Goal: Task Accomplishment & Management: Manage account settings

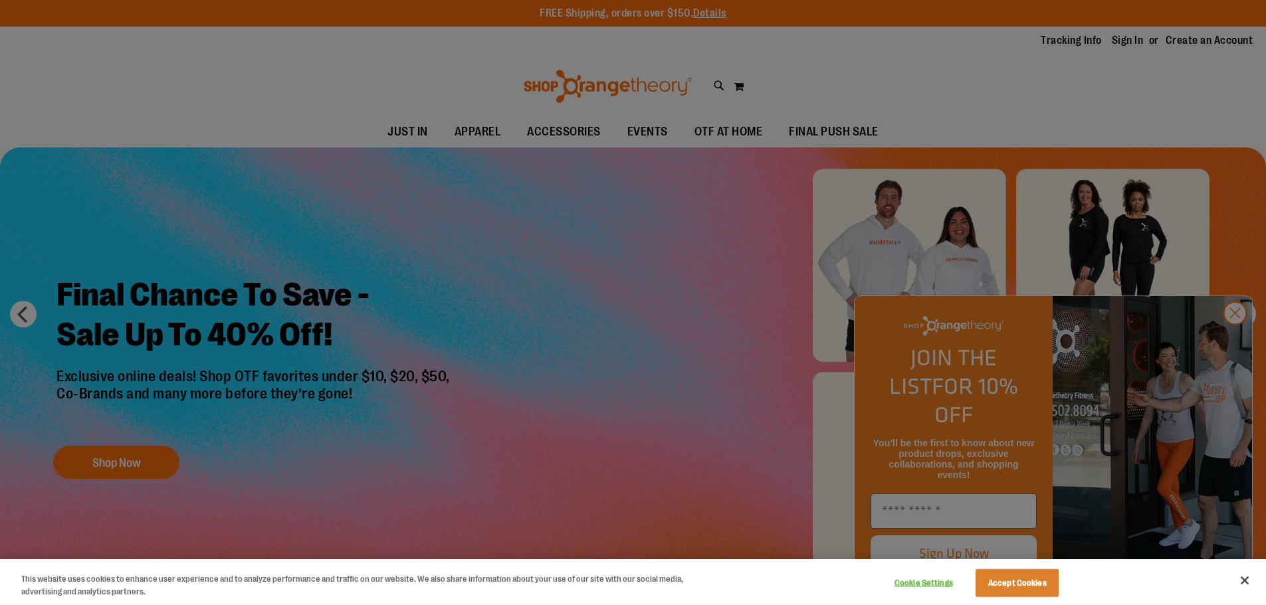
click at [570, 132] on div at bounding box center [633, 302] width 1266 height 605
click at [1230, 348] on div at bounding box center [633, 302] width 1266 height 605
click at [586, 162] on div at bounding box center [633, 302] width 1266 height 605
click at [578, 134] on div at bounding box center [633, 302] width 1266 height 605
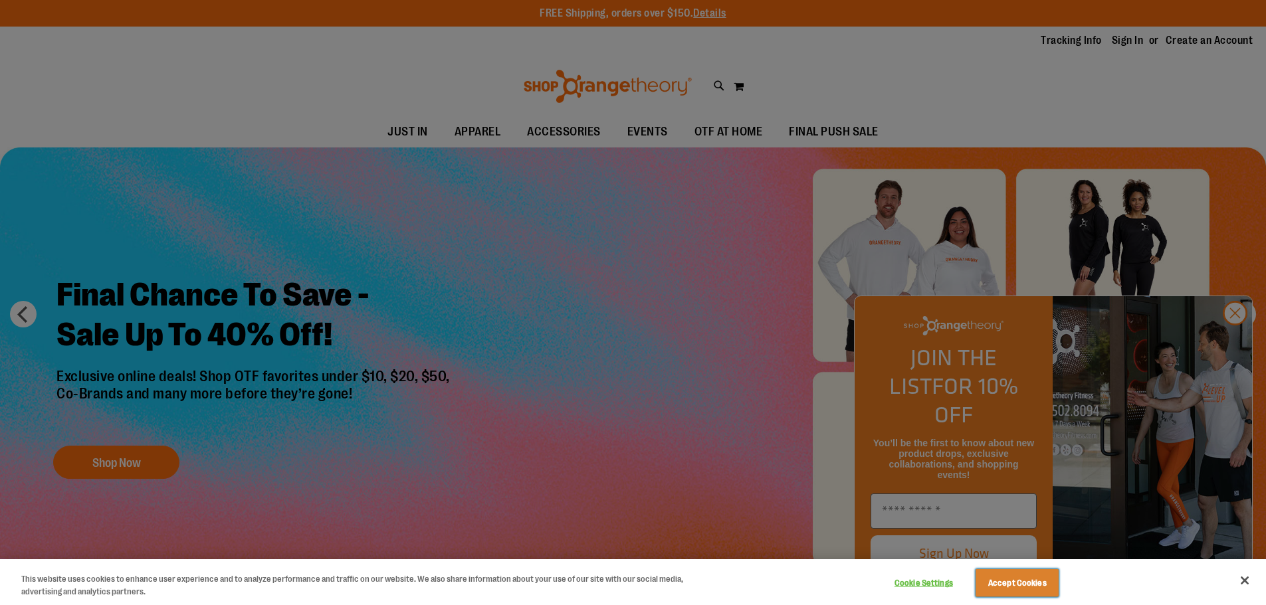
click at [990, 588] on button "Accept Cookies" at bounding box center [1017, 584] width 83 height 28
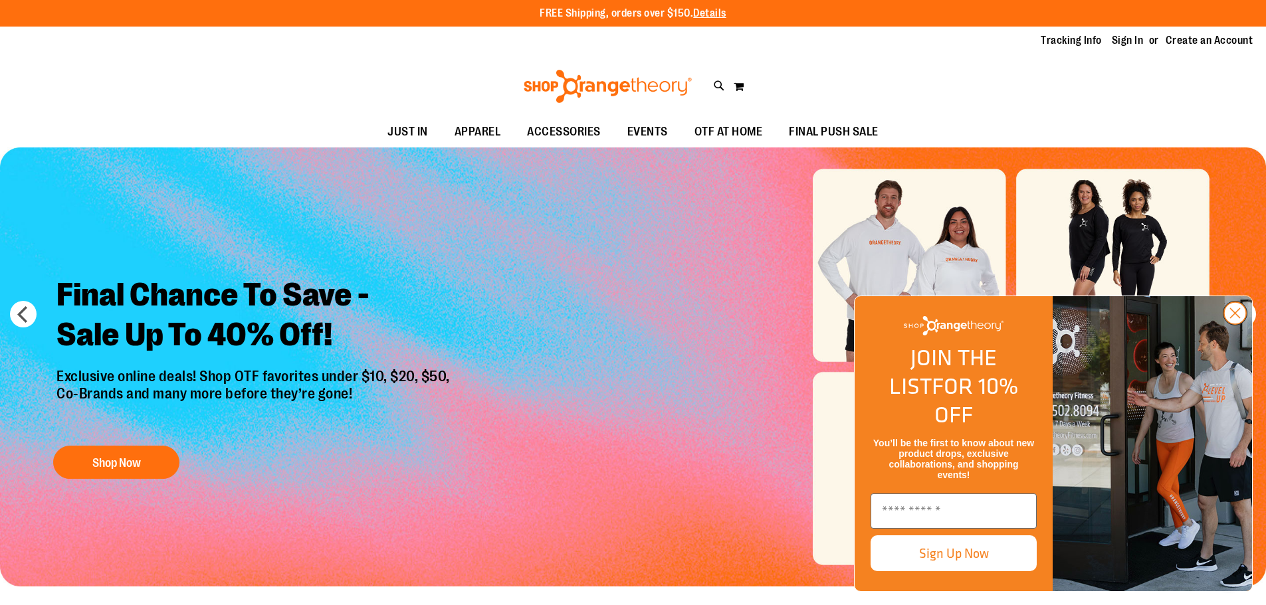
click at [1236, 318] on icon "Close dialog" at bounding box center [1235, 313] width 9 height 9
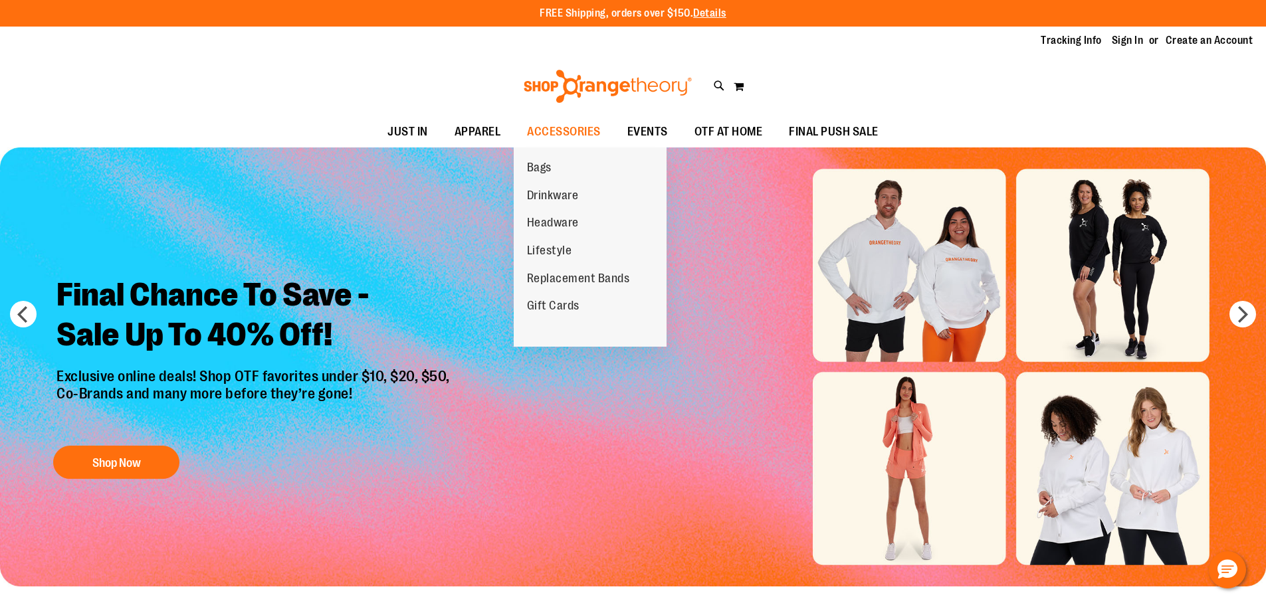
click at [567, 282] on span "Replacement Bands" at bounding box center [578, 280] width 103 height 17
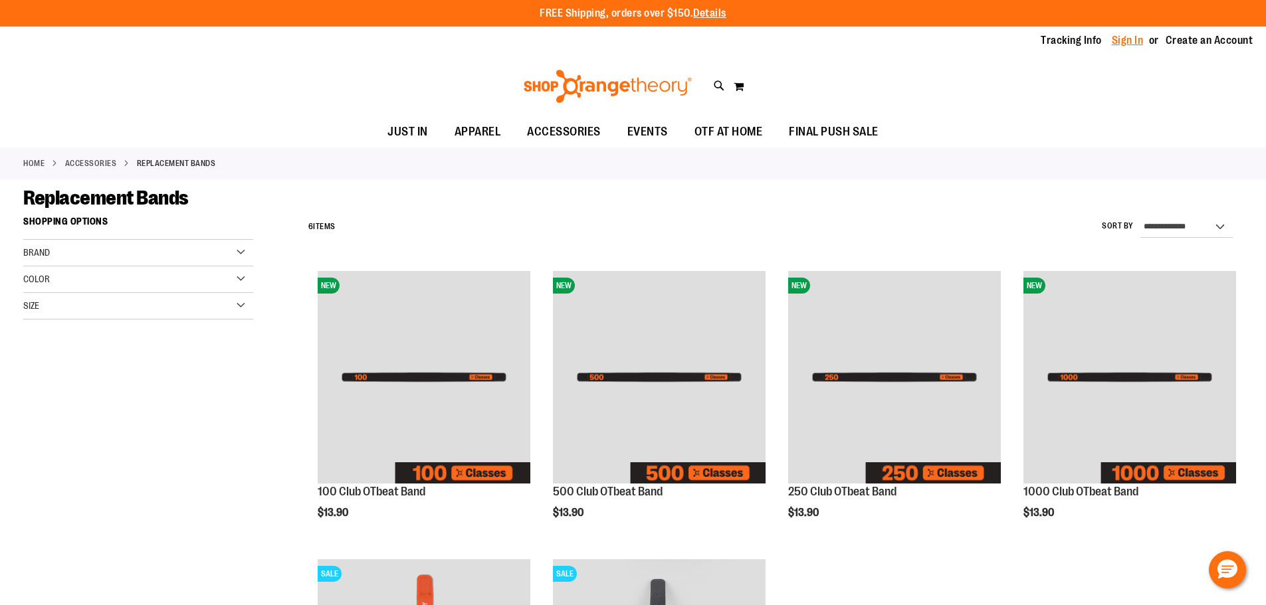
click at [1132, 44] on link "Sign In" at bounding box center [1128, 40] width 32 height 15
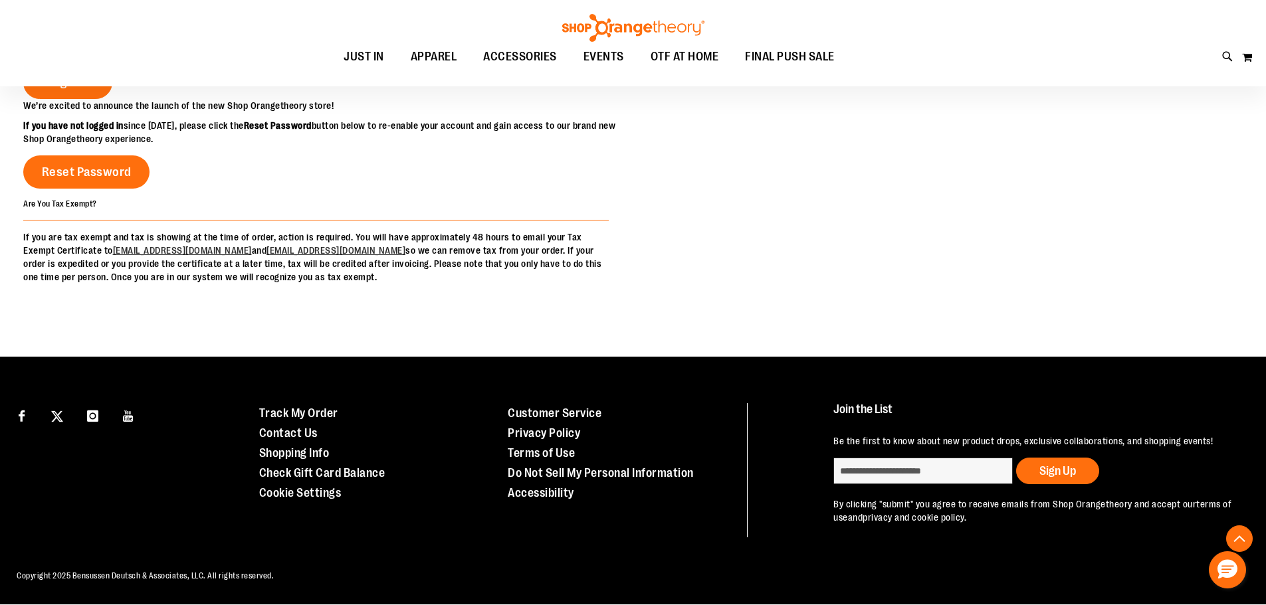
scroll to position [35, 0]
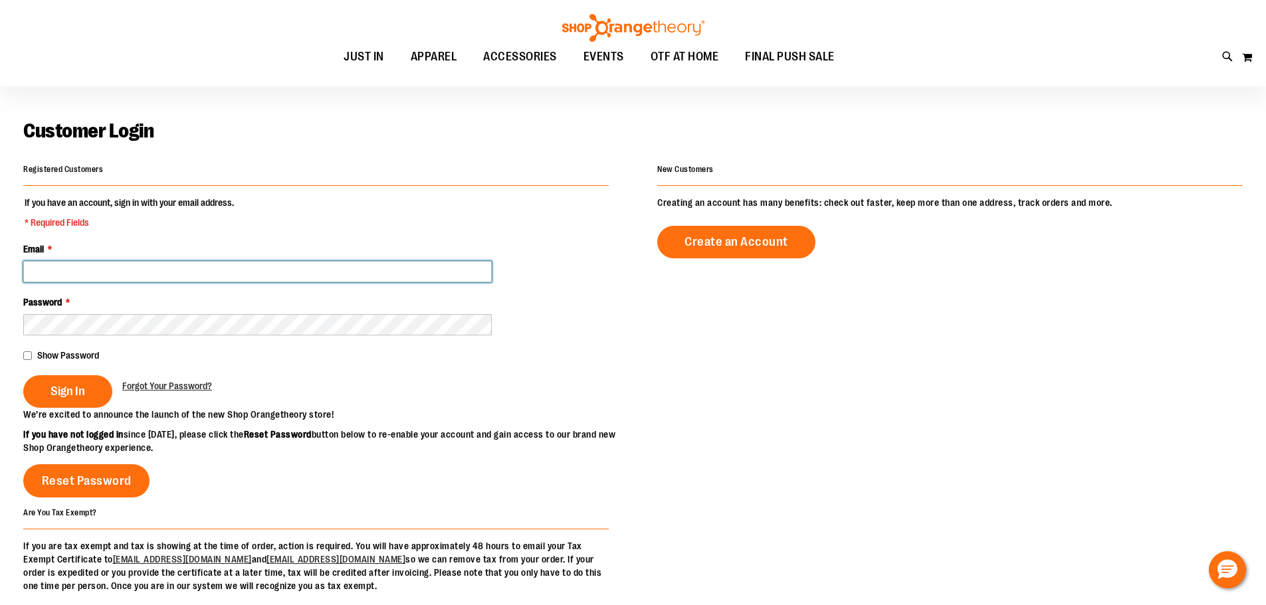
click at [88, 265] on input "Email *" at bounding box center [257, 271] width 469 height 21
type input "**********"
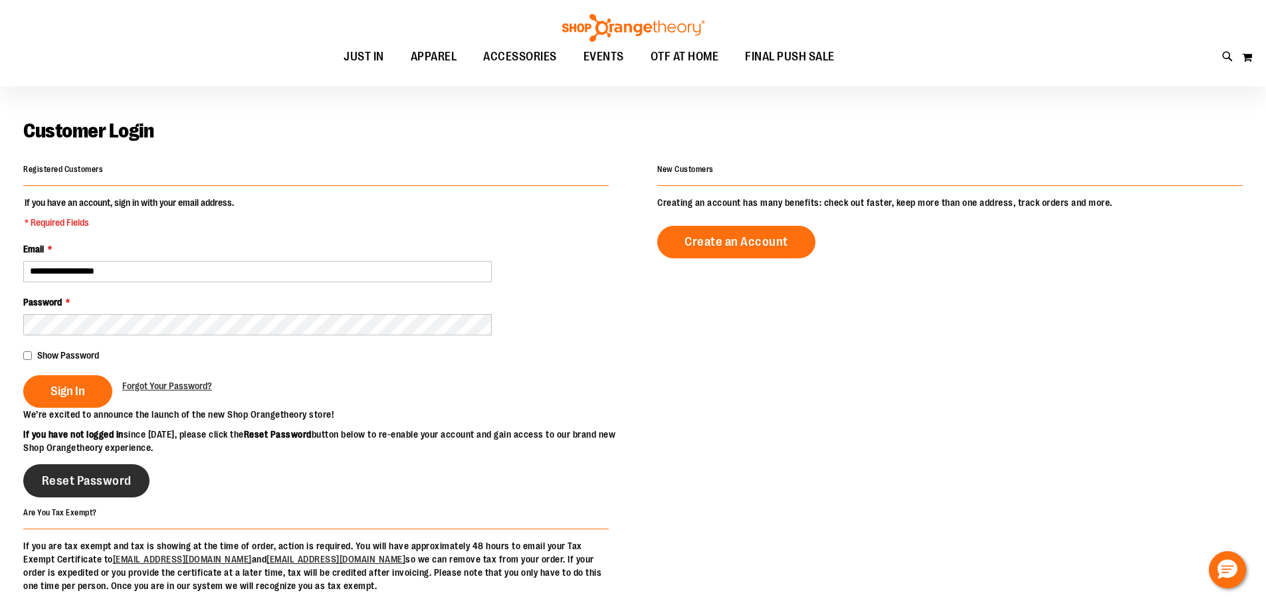
click at [88, 488] on span "Reset Password" at bounding box center [87, 481] width 90 height 15
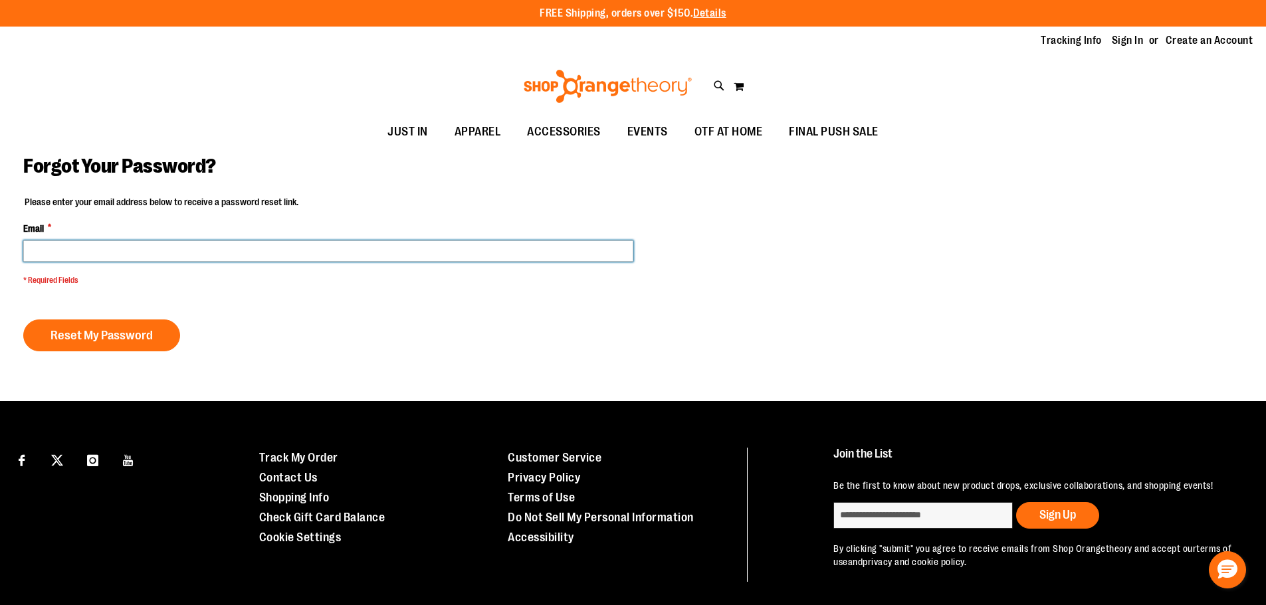
click at [187, 251] on input "Email *" at bounding box center [328, 251] width 610 height 21
type input "**********"
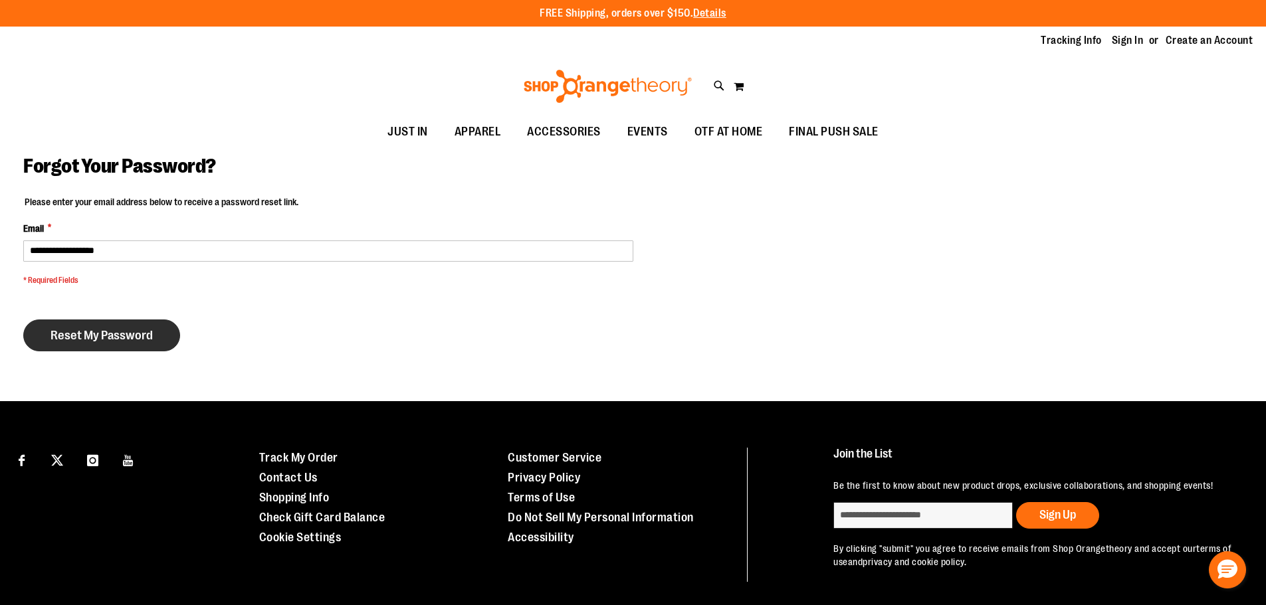
click at [152, 335] on button "Reset My Password" at bounding box center [101, 336] width 157 height 32
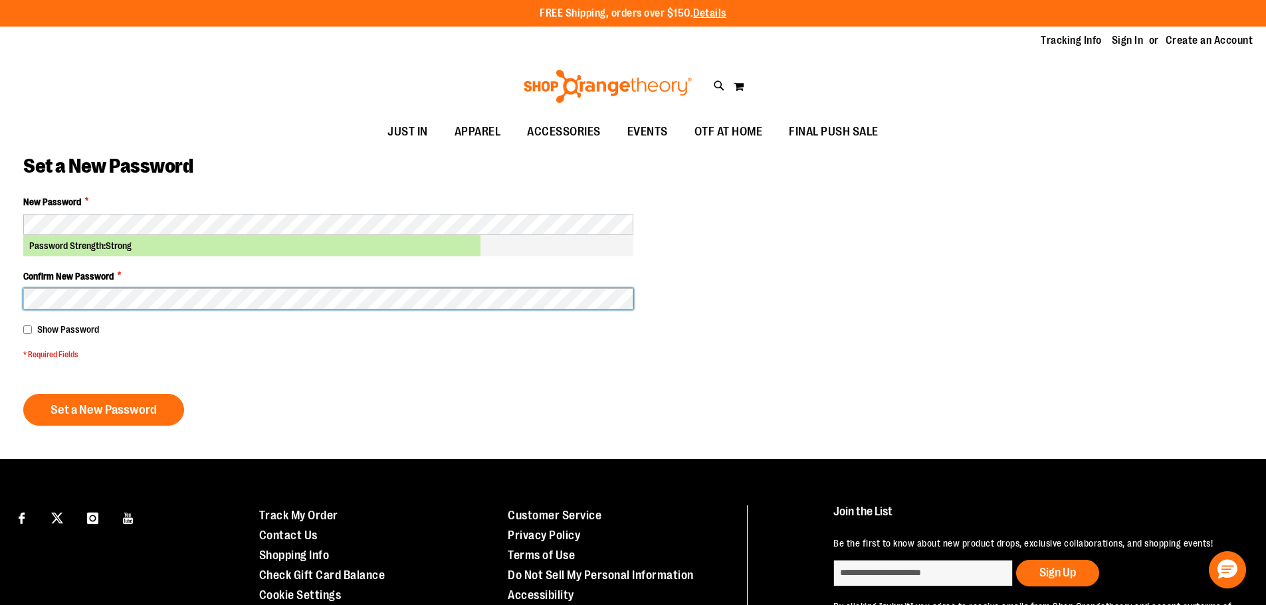
click at [23, 394] on button "Set a New Password" at bounding box center [103, 410] width 161 height 32
click at [131, 386] on form "New Password * Password Strength: Strong Confirm New Password * Show Password *…" at bounding box center [328, 310] width 610 height 231
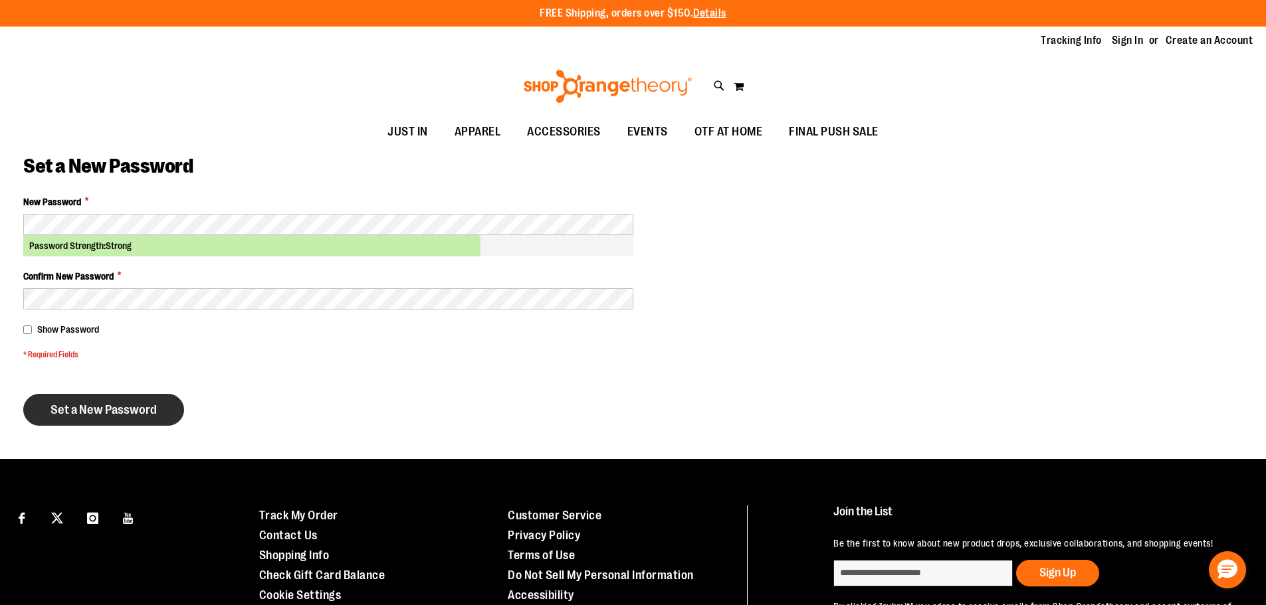
click at [119, 407] on span "Set a New Password" at bounding box center [104, 410] width 106 height 15
